Goal: Answer question/provide support: Share knowledge or assist other users

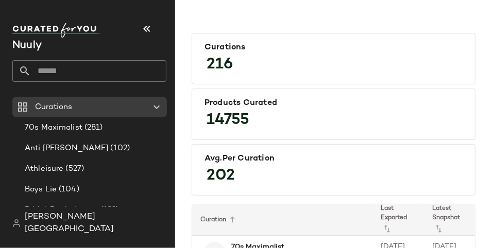
click at [98, 72] on input "text" at bounding box center [98, 71] width 135 height 22
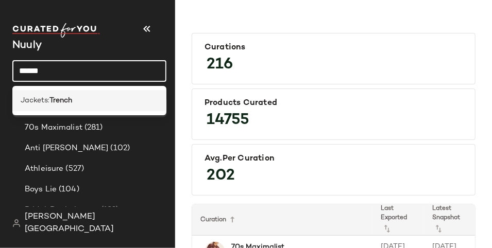
type input "******"
click at [75, 100] on div "Jackets: Trench" at bounding box center [89, 100] width 137 height 11
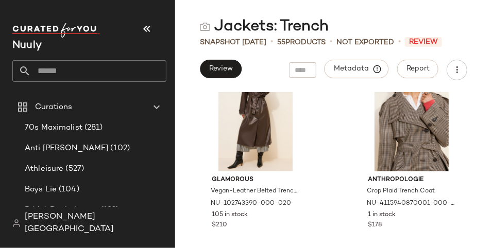
scroll to position [429, 0]
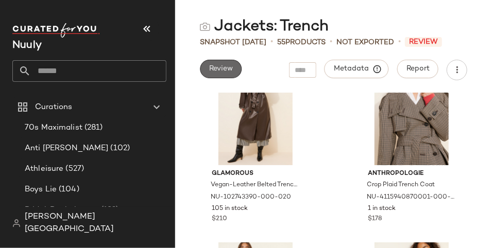
click at [237, 68] on button "Review" at bounding box center [221, 69] width 42 height 19
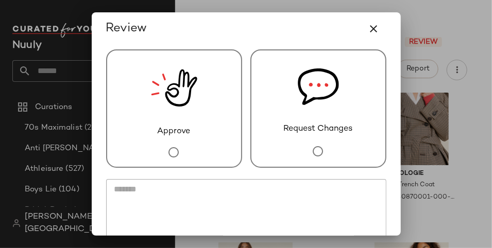
click at [202, 91] on div "Approve" at bounding box center [174, 108] width 136 height 118
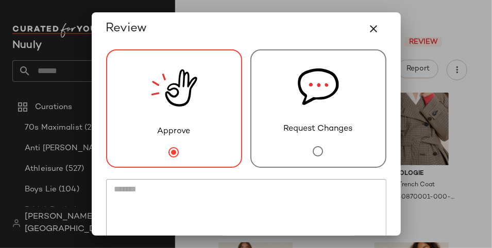
scroll to position [76, 0]
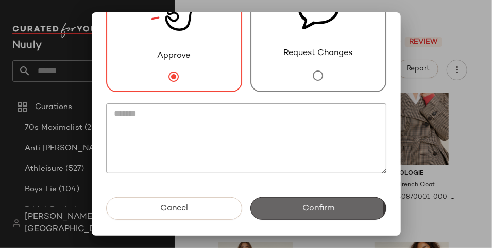
click at [329, 208] on button "Confirm" at bounding box center [318, 208] width 136 height 23
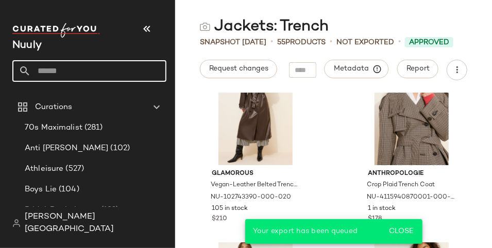
click at [121, 68] on input "text" at bounding box center [98, 71] width 135 height 22
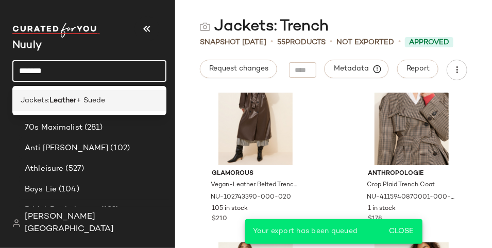
type input "*******"
click at [123, 94] on div "Jackets: Leather + Suede" at bounding box center [89, 100] width 154 height 21
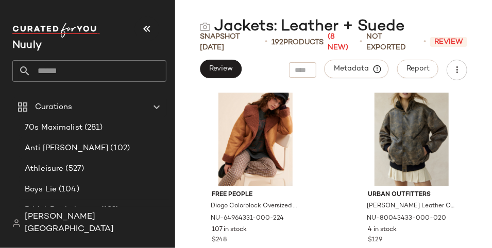
scroll to position [602, 0]
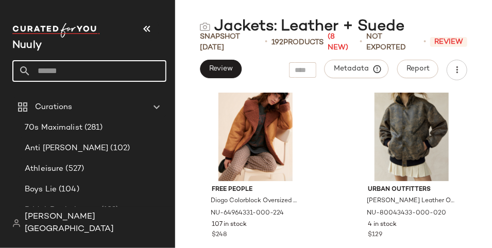
click at [88, 66] on input "text" at bounding box center [98, 71] width 135 height 22
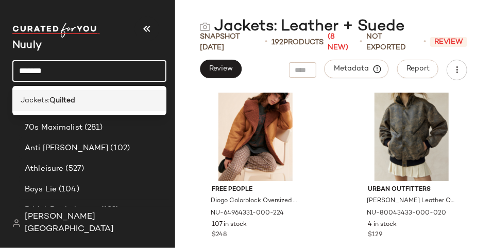
type input "*******"
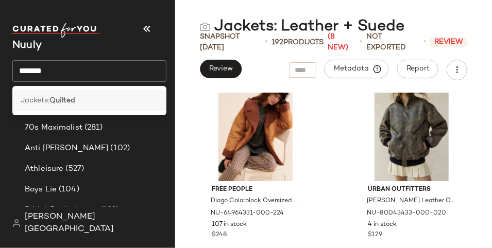
click at [101, 102] on div "Jackets: Quilted" at bounding box center [89, 100] width 137 height 11
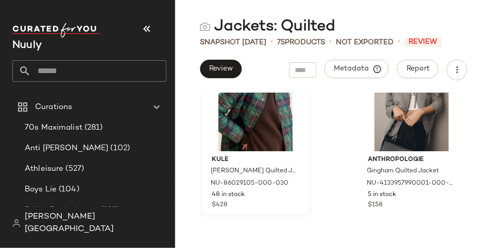
scroll to position [59, 0]
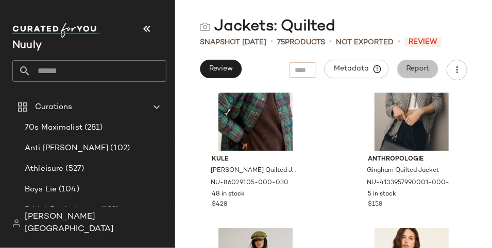
click at [410, 72] on span "Report" at bounding box center [418, 69] width 24 height 8
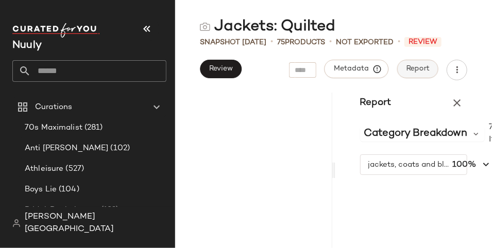
scroll to position [0, 0]
click at [364, 65] on span "Metadata" at bounding box center [356, 68] width 47 height 9
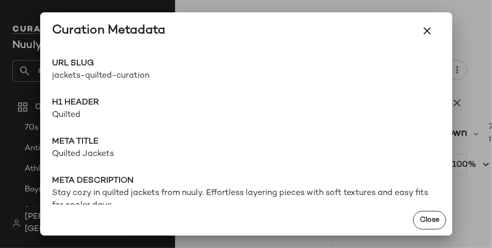
click at [116, 74] on span "jackets-quilted-curation" at bounding box center [150, 76] width 194 height 12
copy div "jackets-quilted-curation Go to Shop"
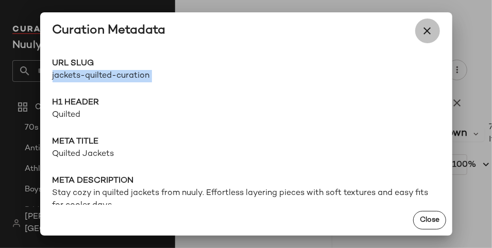
click at [433, 26] on button "button" at bounding box center [427, 31] width 25 height 25
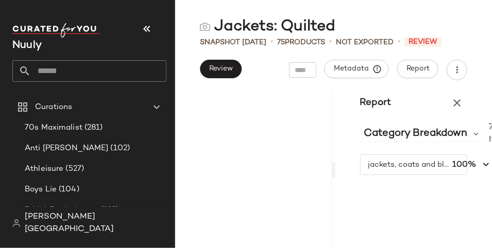
click at [99, 75] on input "text" at bounding box center [98, 71] width 135 height 22
click at [229, 74] on button "Review" at bounding box center [221, 69] width 42 height 19
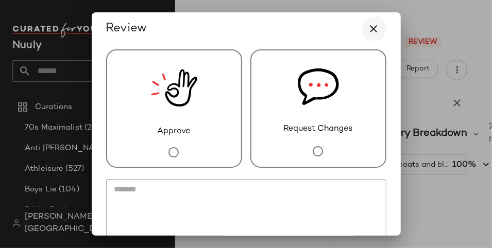
click at [374, 28] on button "button" at bounding box center [373, 28] width 25 height 25
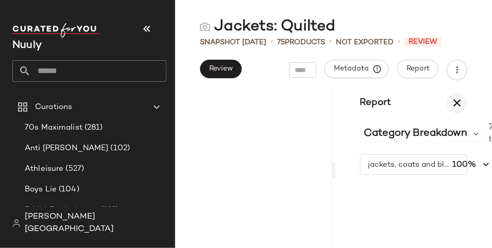
click at [456, 98] on icon "button" at bounding box center [456, 103] width 12 height 12
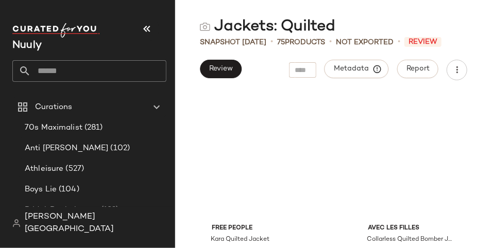
scroll to position [3204, 0]
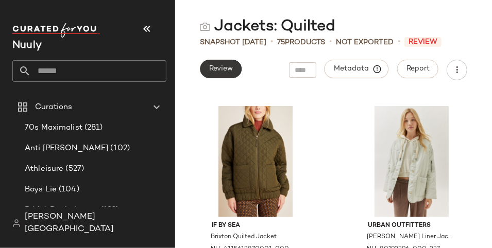
click at [230, 65] on span "Review" at bounding box center [220, 69] width 24 height 8
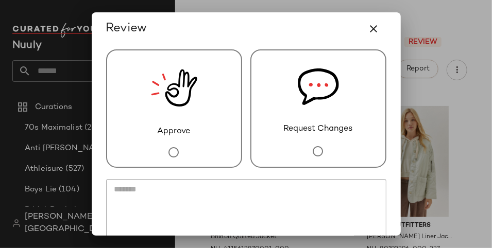
click at [182, 122] on img at bounding box center [174, 87] width 46 height 75
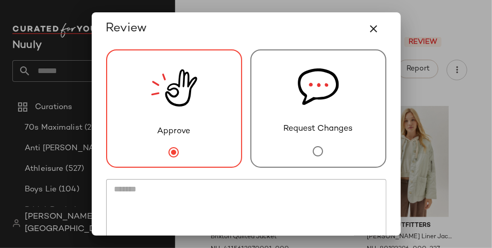
scroll to position [76, 0]
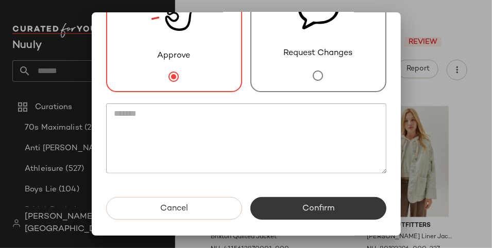
click at [321, 206] on span "Confirm" at bounding box center [318, 209] width 32 height 10
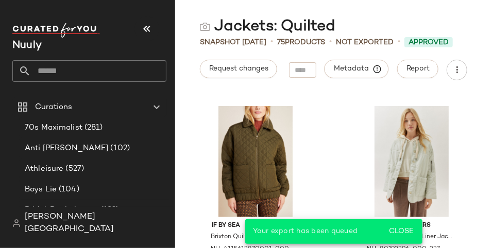
click at [60, 79] on input "text" at bounding box center [98, 71] width 135 height 22
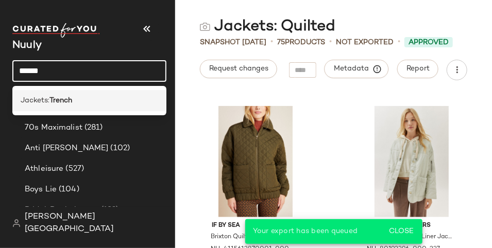
type input "******"
click at [80, 104] on div "Jackets: Trench" at bounding box center [89, 100] width 137 height 11
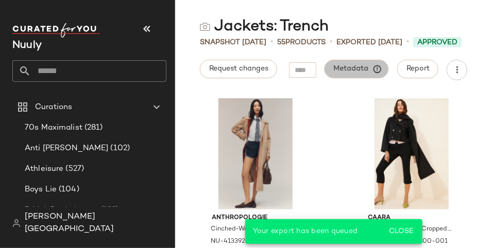
click at [368, 69] on span "Metadata" at bounding box center [356, 68] width 47 height 9
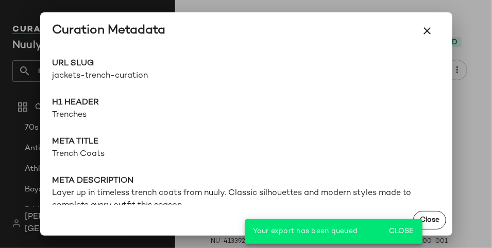
click at [101, 73] on span "jackets-trench-curation" at bounding box center [150, 76] width 194 height 12
copy div "jackets-trench-curation Go to Shop"
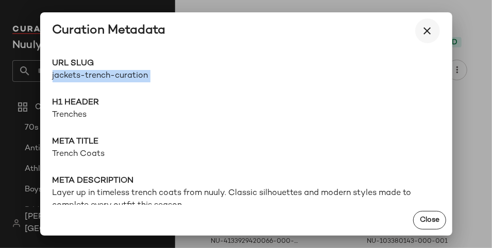
click at [429, 32] on icon "button" at bounding box center [427, 31] width 12 height 12
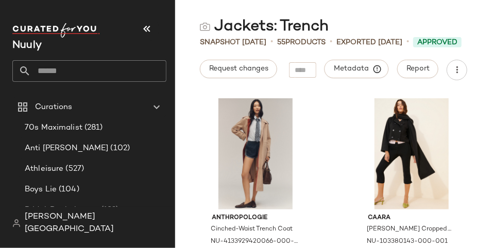
click at [89, 74] on input "text" at bounding box center [98, 71] width 135 height 22
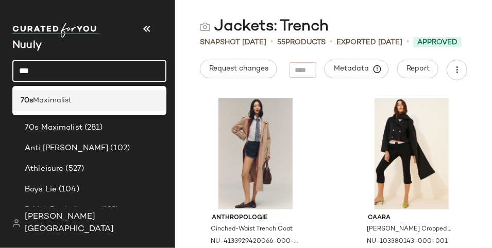
type input "***"
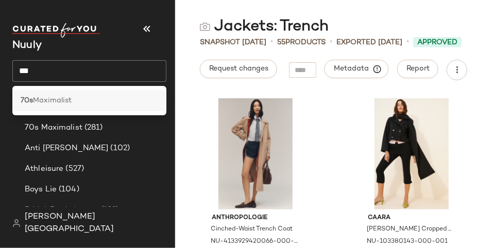
click at [69, 109] on div "70s Maximalist" at bounding box center [89, 100] width 154 height 21
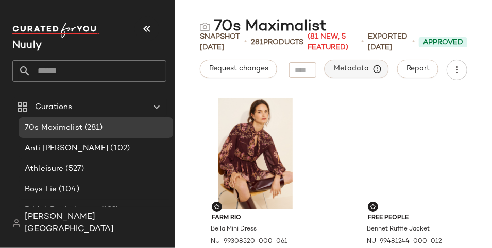
click at [354, 73] on button "Metadata" at bounding box center [356, 69] width 64 height 19
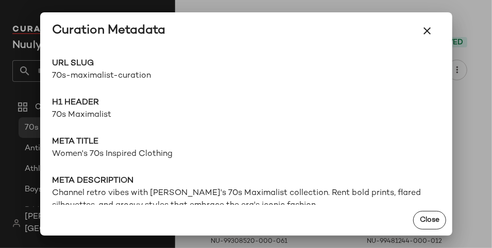
click at [106, 78] on span "70s-maximalist-curation" at bounding box center [150, 76] width 194 height 12
copy div "70s-maximalist-curation Go to Shop"
click at [161, 5] on div at bounding box center [246, 124] width 492 height 248
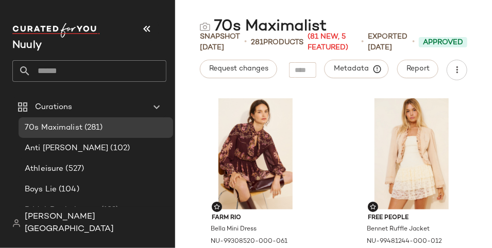
click at [80, 71] on input "text" at bounding box center [98, 71] width 135 height 22
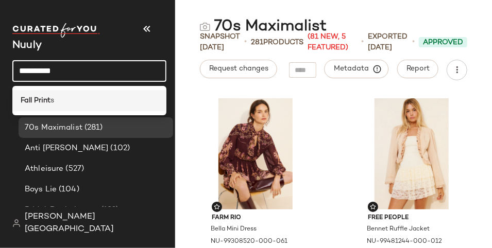
type input "**********"
click at [75, 100] on div "Fall Print s" at bounding box center [89, 100] width 137 height 11
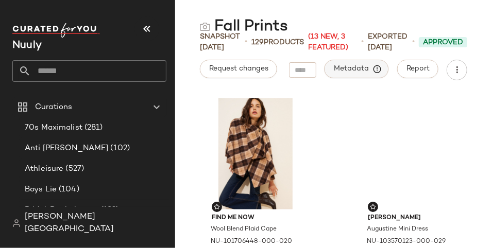
click at [349, 67] on span "Metadata" at bounding box center [356, 68] width 47 height 9
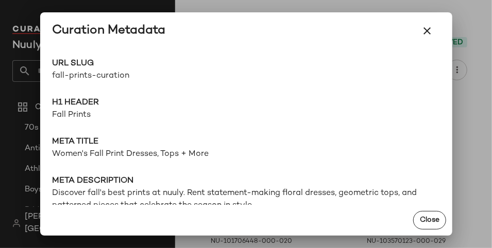
click at [116, 78] on span "fall-prints-curation" at bounding box center [150, 76] width 194 height 12
copy div "fall-prints-curation Go to Shop"
click at [425, 36] on icon "button" at bounding box center [427, 31] width 12 height 12
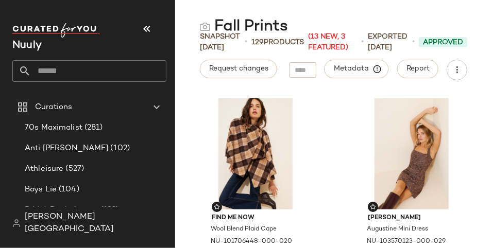
click at [66, 73] on input "text" at bounding box center [98, 71] width 135 height 22
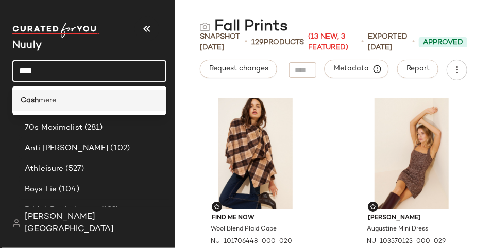
type input "****"
click at [53, 96] on span "mere" at bounding box center [48, 100] width 18 height 11
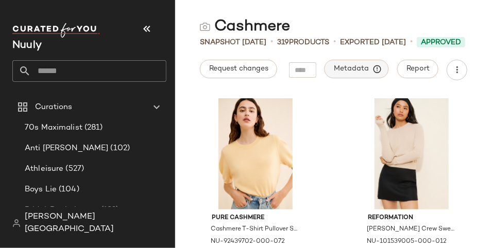
click at [355, 72] on span "Metadata" at bounding box center [356, 68] width 47 height 9
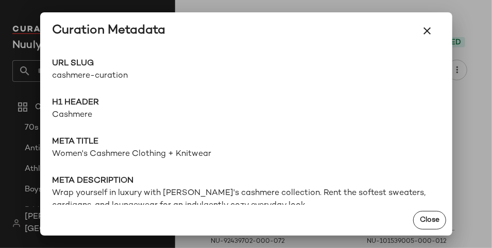
click at [112, 78] on span "cashmere-curation" at bounding box center [150, 76] width 194 height 12
copy div "cashmere-curation Go to Shop"
